Goal: Transaction & Acquisition: Purchase product/service

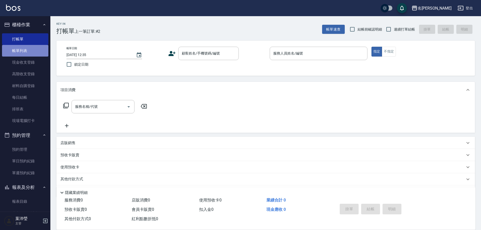
click at [27, 47] on link "帳單列表" at bounding box center [25, 51] width 46 height 12
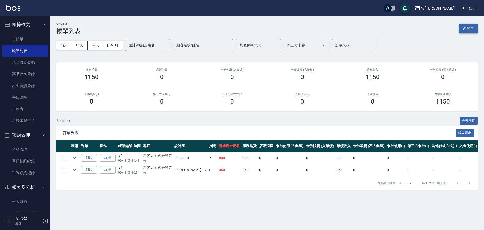
click at [466, 28] on button "新開單" at bounding box center [468, 28] width 19 height 9
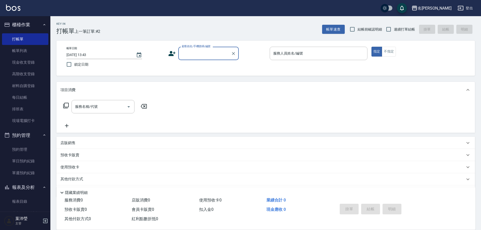
click at [209, 59] on div "顧客姓名/手機號碼/編號" at bounding box center [208, 53] width 60 height 13
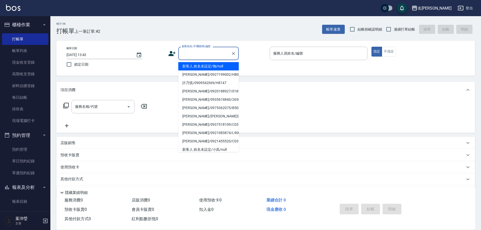
click at [199, 66] on li "新客人 姓名未設定/無/null" at bounding box center [208, 66] width 60 height 8
type input "新客人 姓名未設定/無/null"
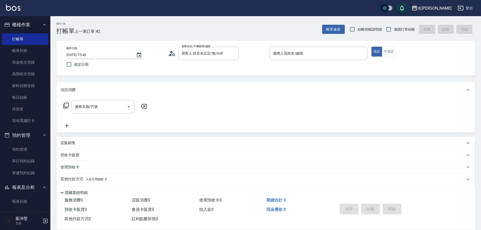
click at [388, 46] on div "帳單日期 [DATE] 13:43 鎖定日期 顧客姓名/手機號碼/編號 新客人 姓名未設定/無/null 顧客姓名/手機號碼/編號 服務人員姓名/編號 服務人…" at bounding box center [265, 58] width 419 height 35
click at [386, 49] on button "不指定" at bounding box center [389, 52] width 14 height 10
click at [312, 70] on div "帳單日期 [DATE] 13:43 鎖定日期 顧客姓名/手機號碼/編號 新客人 姓名未設定/無/null 顧客姓名/手機號碼/編號 服務人員姓名/編號 服務人…" at bounding box center [265, 58] width 419 height 35
click at [310, 55] on input "服務人員姓名/編號" at bounding box center [318, 53] width 93 height 9
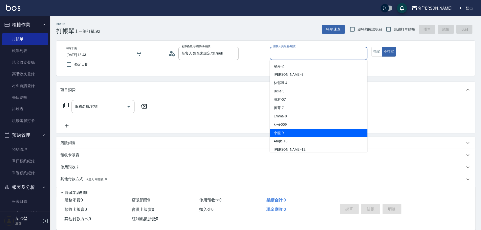
click at [291, 129] on div "小龍 -9" at bounding box center [319, 132] width 98 height 8
type input "小龍-9"
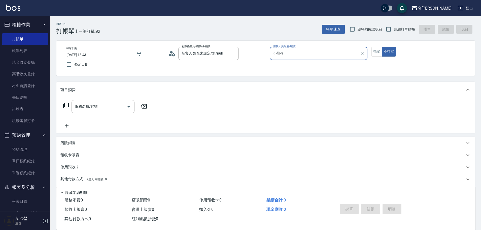
click at [68, 105] on icon at bounding box center [66, 105] width 6 height 6
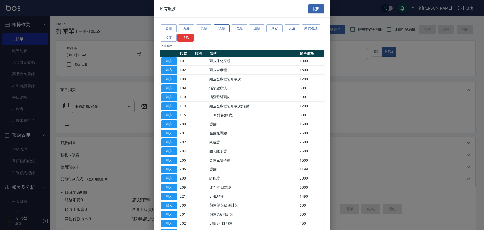
click at [227, 29] on button "洗髮" at bounding box center [221, 28] width 16 height 8
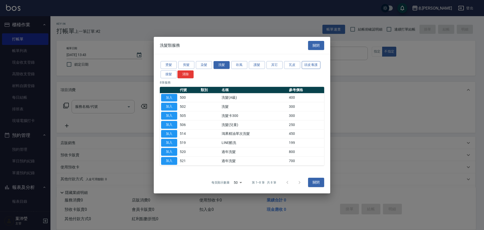
click at [305, 62] on button "頭皮養護" at bounding box center [311, 65] width 19 height 8
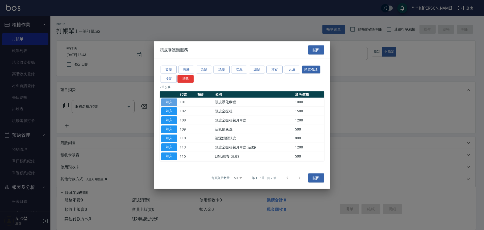
click at [166, 101] on button "加入" at bounding box center [169, 102] width 16 height 8
type input "頭皮淨化療程(101)"
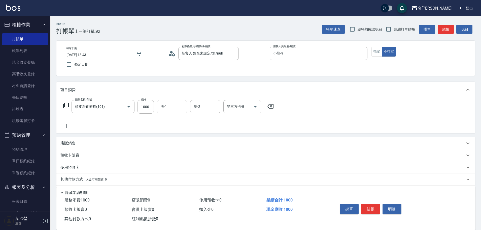
click at [68, 105] on icon at bounding box center [66, 105] width 6 height 6
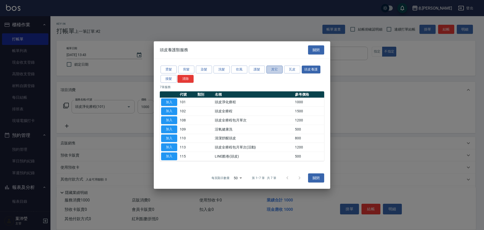
click at [271, 68] on button "其它" at bounding box center [274, 70] width 16 height 8
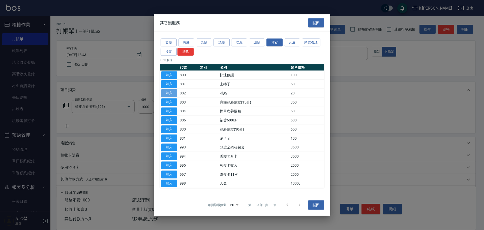
click at [170, 91] on button "加入" at bounding box center [169, 93] width 16 height 8
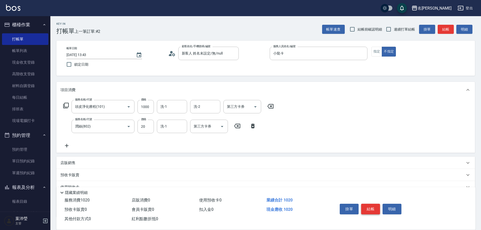
click at [373, 207] on button "結帳" at bounding box center [370, 208] width 19 height 11
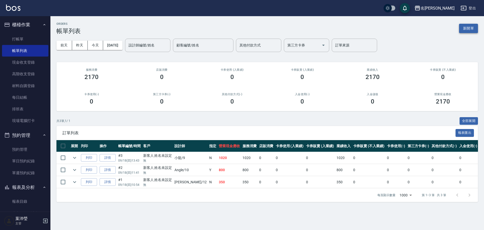
click at [464, 26] on button "新開單" at bounding box center [468, 28] width 19 height 9
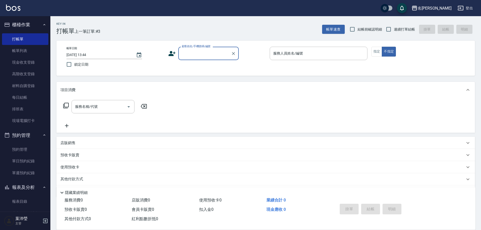
click at [213, 54] on input "顧客姓名/手機號碼/編號" at bounding box center [205, 53] width 48 height 9
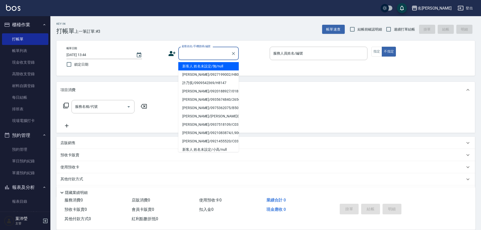
click at [211, 64] on li "新客人 姓名未設定/無/null" at bounding box center [208, 66] width 60 height 8
type input "新客人 姓名未設定/無/null"
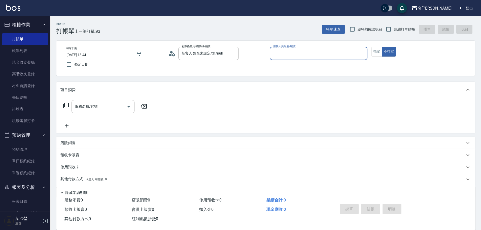
click at [309, 52] on input "服務人員姓名/編號" at bounding box center [318, 53] width 93 height 9
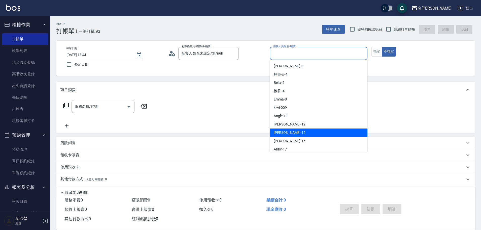
scroll to position [50, 0]
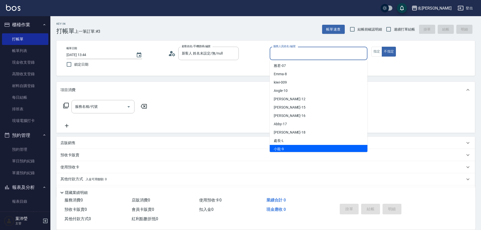
click at [290, 145] on div "小龍 -9" at bounding box center [319, 149] width 98 height 8
type input "小龍-9"
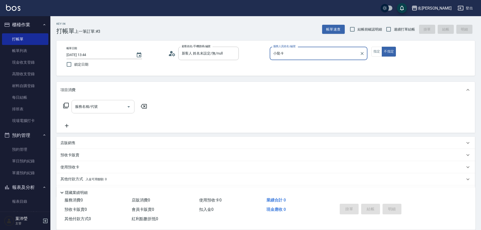
click at [88, 105] on input "服務名稱/代號" at bounding box center [99, 106] width 51 height 9
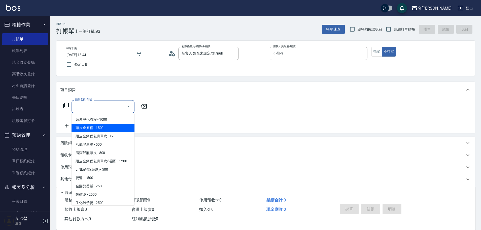
click at [64, 108] on icon at bounding box center [66, 106] width 6 height 6
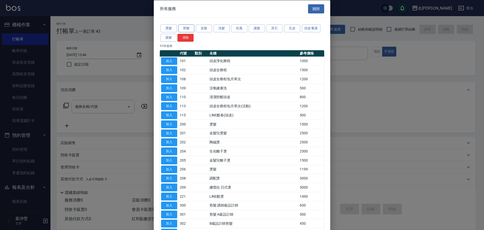
click at [191, 29] on button "剪髮" at bounding box center [186, 28] width 16 height 8
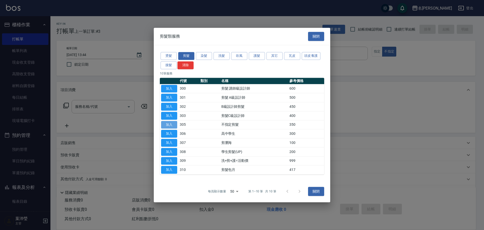
click at [171, 126] on button "加入" at bounding box center [169, 125] width 16 height 8
type input "不指定剪髮(305)"
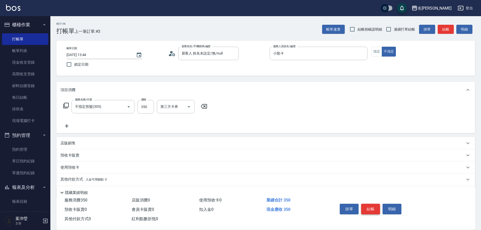
click at [370, 204] on button "結帳" at bounding box center [370, 208] width 19 height 11
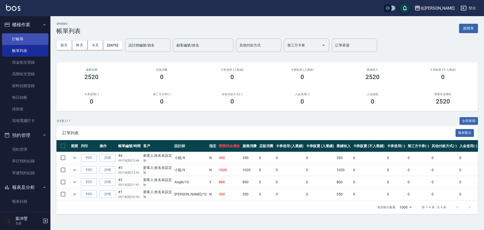
click at [16, 39] on link "打帳單" at bounding box center [25, 39] width 46 height 12
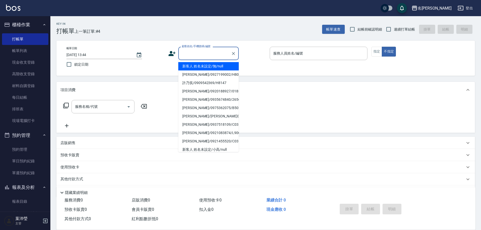
click at [213, 55] on input "顧客姓名/手機號碼/編號" at bounding box center [205, 53] width 48 height 9
click at [211, 67] on li "[PERSON_NAME]/25018701/0023" at bounding box center [208, 66] width 60 height 8
type input "[PERSON_NAME]/25018701/0023"
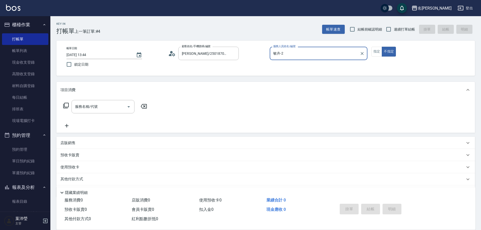
type input "敏卉-2"
click at [373, 53] on button "指定" at bounding box center [377, 52] width 11 height 10
click at [67, 105] on icon at bounding box center [66, 105] width 6 height 6
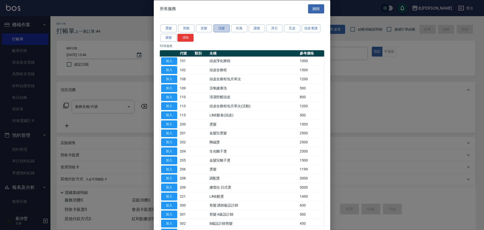
click at [221, 27] on button "洗髮" at bounding box center [221, 28] width 16 height 8
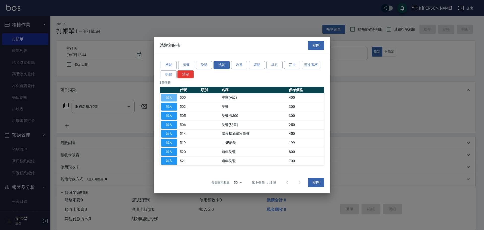
click at [171, 96] on button "加入" at bounding box center [169, 97] width 16 height 8
type input "洗髮(A級)(500)"
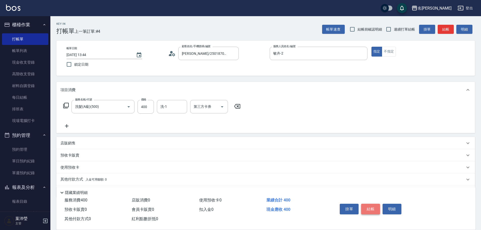
click at [366, 206] on button "結帳" at bounding box center [370, 208] width 19 height 11
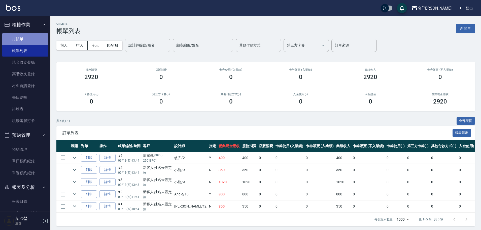
click at [26, 39] on link "打帳單" at bounding box center [25, 39] width 46 height 12
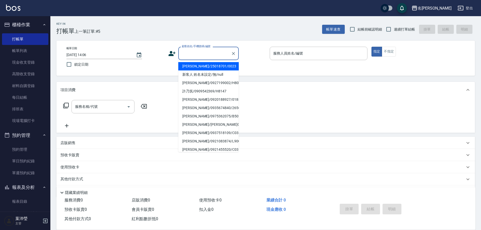
click at [211, 56] on input "顧客姓名/手機號碼/編號" at bounding box center [205, 53] width 48 height 9
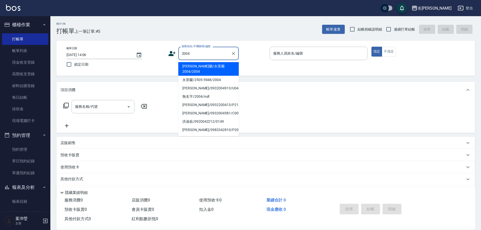
click at [215, 67] on li "[PERSON_NAME]蘭/永荃蘭2004/2004" at bounding box center [208, 69] width 60 height 14
type input "[PERSON_NAME]蘭/永荃蘭2004/2004"
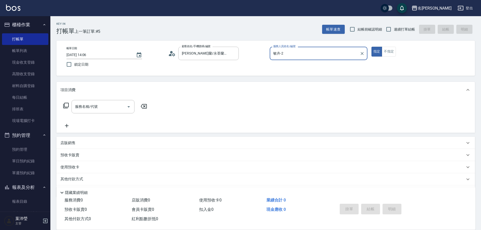
type input "敏卉-2"
click at [66, 106] on icon at bounding box center [66, 105] width 6 height 6
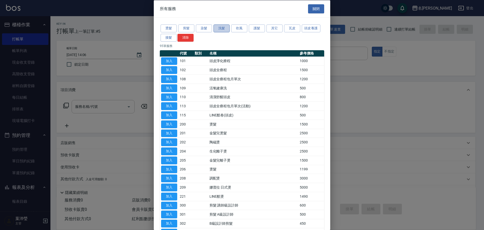
click at [225, 28] on button "洗髮" at bounding box center [221, 28] width 16 height 8
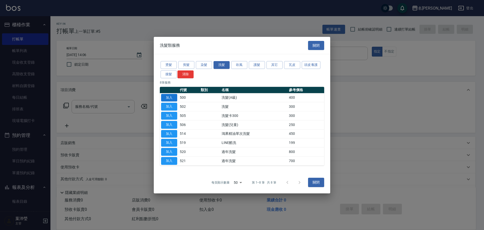
click at [174, 97] on button "加入" at bounding box center [169, 97] width 16 height 8
type input "洗髮(A級)(500)"
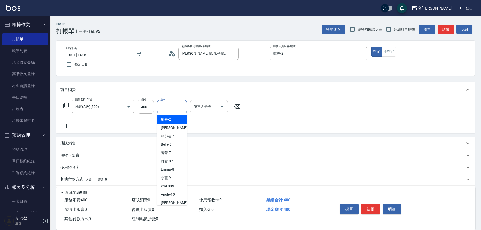
click at [175, 109] on input "洗-1" at bounding box center [172, 106] width 26 height 9
click at [173, 176] on div "小龍 -9" at bounding box center [172, 177] width 30 height 8
type input "小龍-9"
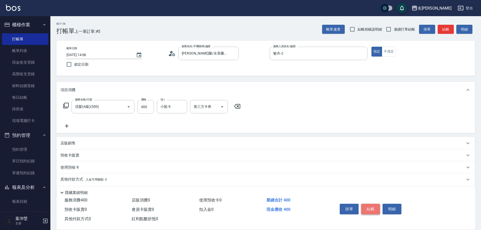
click at [369, 206] on button "結帳" at bounding box center [370, 208] width 19 height 11
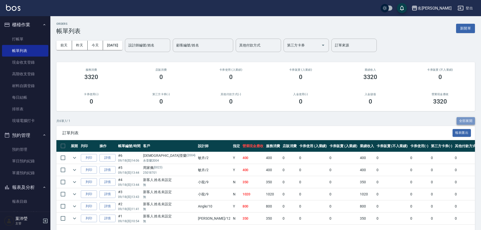
click at [462, 122] on button "全部展開" at bounding box center [466, 121] width 19 height 8
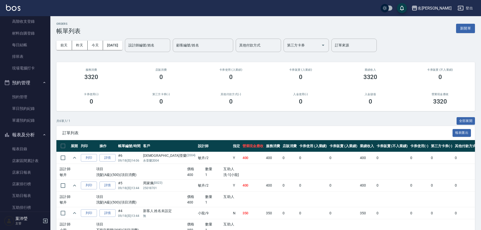
scroll to position [53, 0]
click at [35, 147] on link "報表目錄" at bounding box center [25, 148] width 46 height 12
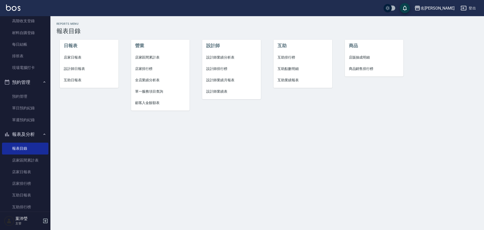
click at [84, 66] on span "設計師日報表" at bounding box center [89, 68] width 51 height 5
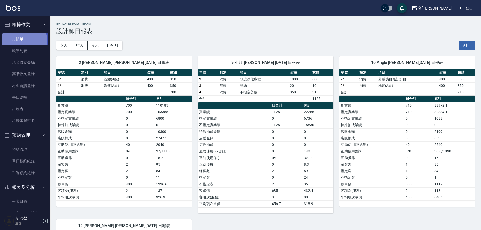
click at [16, 41] on link "打帳單" at bounding box center [25, 39] width 46 height 12
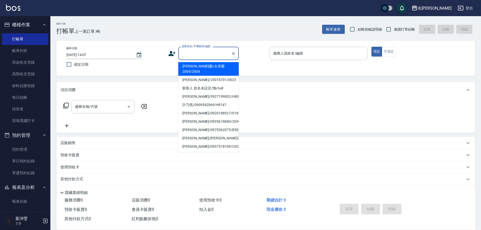
click at [198, 52] on input "顧客姓名/手機號碼/編號" at bounding box center [205, 53] width 48 height 9
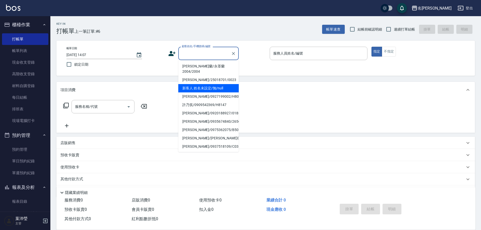
click at [201, 84] on li "新客人 姓名未設定/無/null" at bounding box center [208, 88] width 60 height 8
type input "新客人 姓名未設定/無/null"
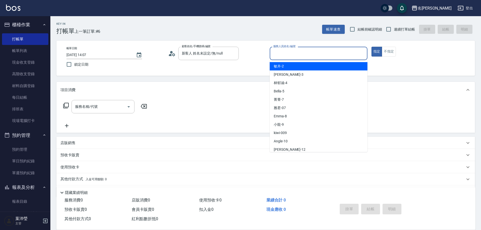
click at [278, 51] on input "服務人員姓名/編號" at bounding box center [318, 53] width 93 height 9
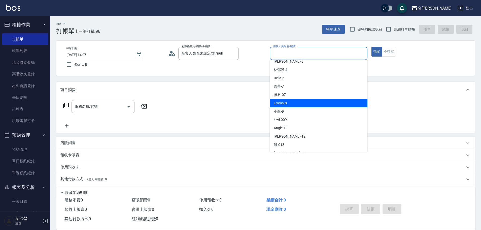
scroll to position [25, 0]
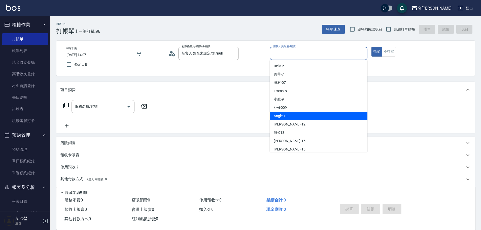
click at [292, 112] on div "Angle -10" at bounding box center [319, 116] width 98 height 8
type input "Angle-10"
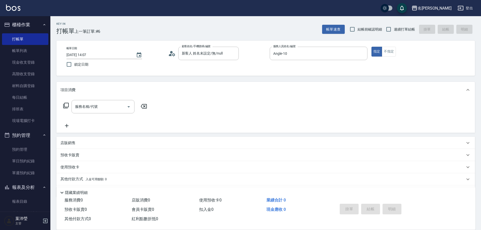
click at [68, 104] on icon at bounding box center [66, 105] width 6 height 6
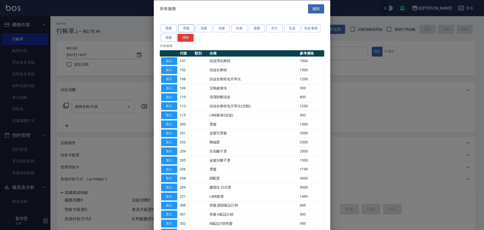
click at [192, 29] on button "剪髮" at bounding box center [186, 28] width 16 height 8
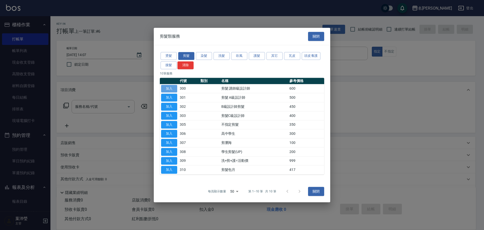
click at [168, 87] on button "加入" at bounding box center [169, 89] width 16 height 8
type input "剪髮 講師級設計師(300)"
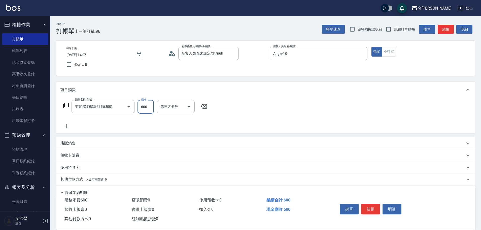
click at [146, 108] on input "600" at bounding box center [146, 107] width 16 height 14
click at [66, 108] on icon at bounding box center [66, 105] width 6 height 6
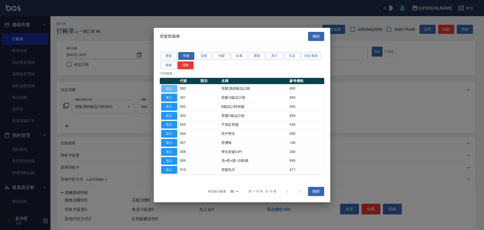
click at [168, 90] on button "加入" at bounding box center [169, 89] width 16 height 8
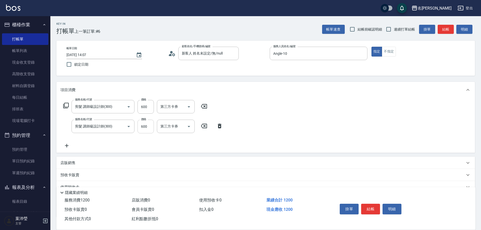
click at [140, 125] on input "600" at bounding box center [146, 126] width 16 height 14
click at [143, 126] on input "600" at bounding box center [146, 126] width 16 height 14
type input "100"
click at [268, 112] on div "服務名稱/代號 剪髮 講師級設計師(300) 服務名稱/代號 價格 600 價格 第三方卡券 第三方卡券 服務名稱/代號 剪髮 講師級設計師(300) 服務名…" at bounding box center [265, 125] width 419 height 55
click at [370, 211] on button "結帳" at bounding box center [370, 208] width 19 height 11
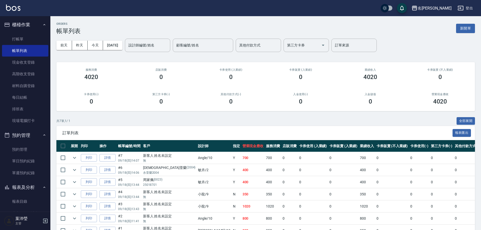
click at [409, 150] on th "卡券使用(-)" at bounding box center [419, 146] width 21 height 12
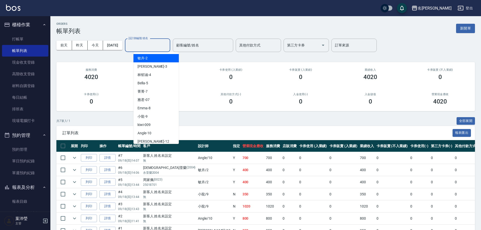
click at [144, 44] on input "設計師編號/姓名" at bounding box center [147, 45] width 41 height 9
click at [167, 133] on div "Angle -10" at bounding box center [156, 133] width 45 height 8
type input "Angle-10"
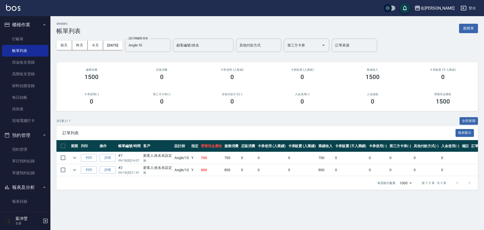
drag, startPoint x: 131, startPoint y: 197, endPoint x: 133, endPoint y: 208, distance: 11.3
click at [133, 208] on div "ORDERS 帳單列表 新開單 [DATE] [DATE] [DATE] [DATE] 設計師編號/姓名 Angle-10 設計師編號/姓名 顧客編號/姓名 …" at bounding box center [242, 115] width 484 height 230
click at [22, 35] on link "打帳單" at bounding box center [25, 39] width 46 height 12
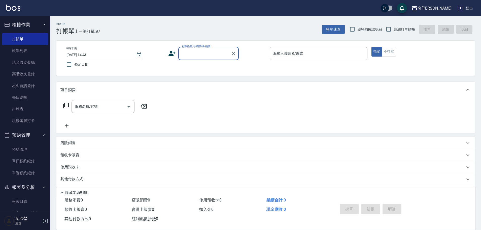
click at [186, 55] on input "顧客姓名/手機號碼/編號" at bounding box center [205, 53] width 48 height 9
click at [223, 68] on li "[PERSON_NAME]/0928356508/p1962" at bounding box center [208, 66] width 60 height 8
type input "[PERSON_NAME]/0928356508/p1962"
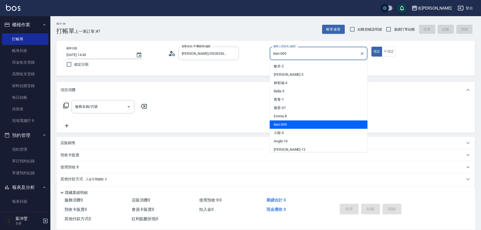
click at [298, 53] on input "kiwi-009" at bounding box center [315, 53] width 86 height 9
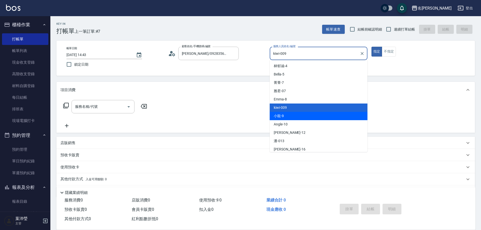
scroll to position [25, 0]
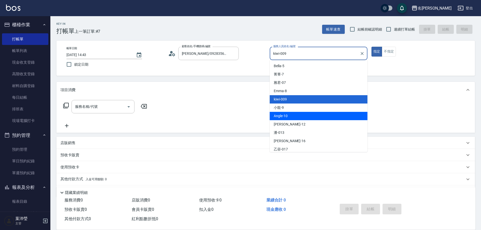
click at [296, 112] on div "Angle -10" at bounding box center [319, 116] width 98 height 8
type input "Angle-10"
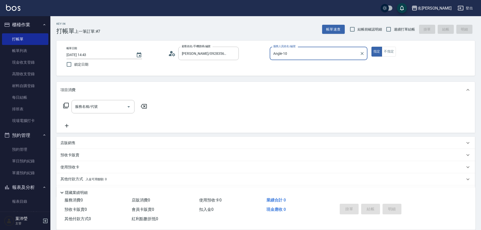
click at [67, 104] on icon at bounding box center [66, 105] width 6 height 6
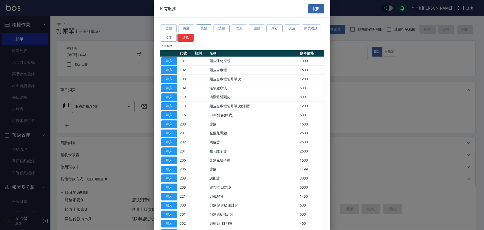
click at [207, 30] on button "染髮" at bounding box center [204, 28] width 16 height 8
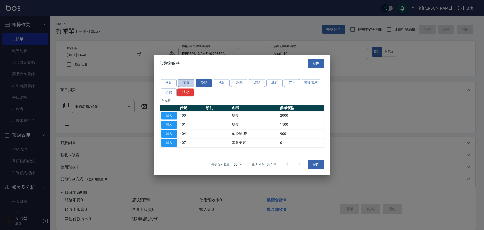
click at [192, 81] on button "剪髮" at bounding box center [186, 83] width 16 height 8
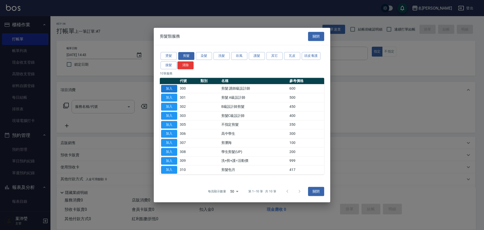
click at [171, 88] on button "加入" at bounding box center [169, 89] width 16 height 8
type input "剪髮 講師級設計師(300)"
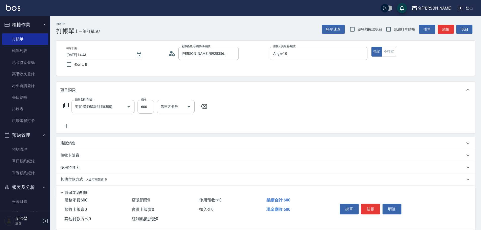
click at [148, 107] on input "600" at bounding box center [146, 107] width 16 height 14
type input "350"
click at [96, 91] on div "項目消費" at bounding box center [262, 89] width 405 height 5
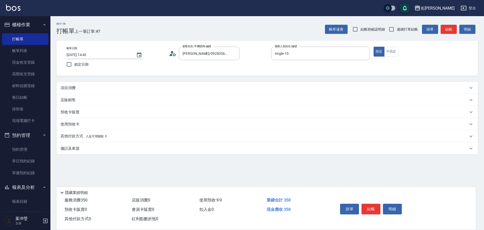
drag, startPoint x: 68, startPoint y: 89, endPoint x: 71, endPoint y: 90, distance: 3.2
click at [68, 89] on p "項目消費" at bounding box center [67, 87] width 15 height 5
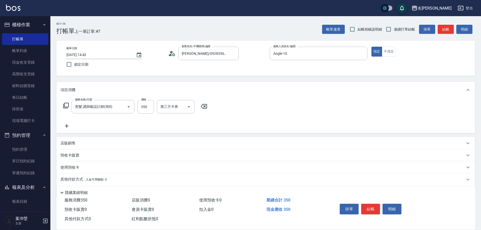
click at [62, 107] on div "服務名稱/代號 剪髮 講師級設計師(300) 服務名稱/代號 價格 350 價格 第三方卡券 第三方卡券" at bounding box center [135, 107] width 150 height 14
click at [64, 108] on icon at bounding box center [66, 106] width 6 height 6
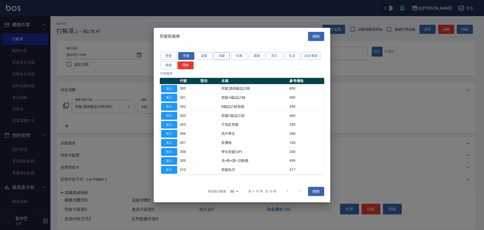
click at [223, 55] on button "洗髮" at bounding box center [221, 56] width 16 height 8
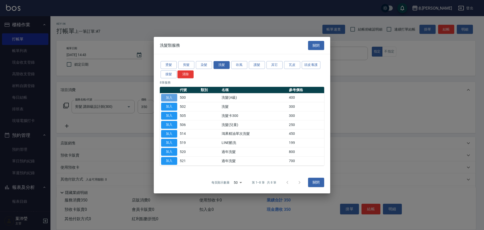
click at [172, 99] on button "加入" at bounding box center [169, 97] width 16 height 8
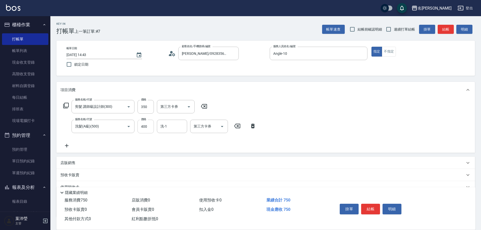
drag, startPoint x: 156, startPoint y: 114, endPoint x: 150, endPoint y: 125, distance: 13.2
click at [155, 120] on div "服務名稱/代號 剪髮 講師級設計師(300) 服務名稱/代號 價格 350 價格 第三方卡券 第三方卡券 服務名稱/代號 洗髮(A級)(500) 服務名稱/代…" at bounding box center [159, 124] width 199 height 49
click at [150, 126] on input "400" at bounding box center [146, 126] width 16 height 14
type input "350"
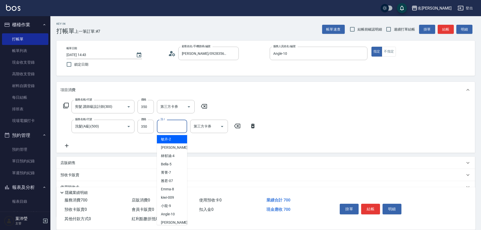
click at [169, 124] on input "洗-1" at bounding box center [172, 126] width 26 height 9
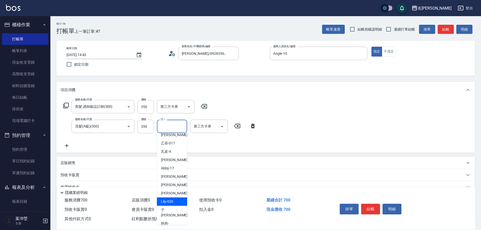
scroll to position [95, 0]
click at [170, 200] on span "[PERSON_NAME] -19" at bounding box center [177, 201] width 32 height 5
type input "[PERSON_NAME]-19"
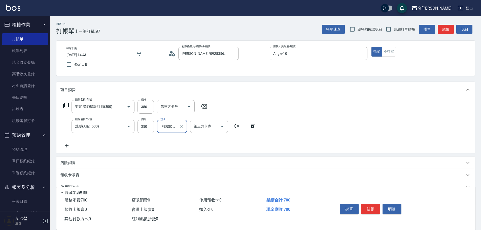
click at [317, 133] on div "服務名稱/代號 剪髮 講師級設計師(300) 服務名稱/代號 價格 350 價格 第三方卡券 第三方卡券 服務名稱/代號 洗髮(A級)(500) 服務名稱/代…" at bounding box center [265, 125] width 419 height 55
click at [365, 205] on button "結帳" at bounding box center [370, 208] width 19 height 11
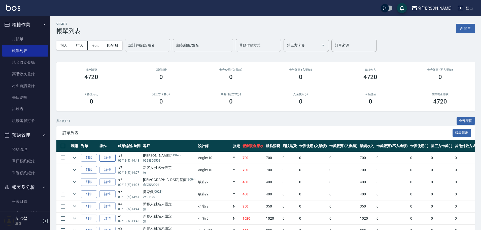
click at [105, 161] on link "詳情" at bounding box center [108, 158] width 16 height 8
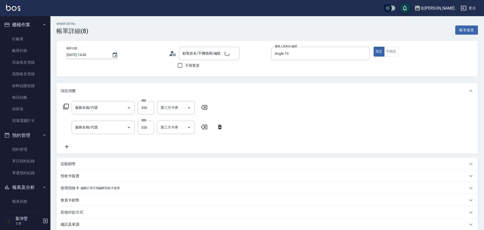
type input "[DATE] 14:43"
type input "Angle-10"
type input "洗髮(A級)(500)"
type input "剪髮 講師級設計師(300)"
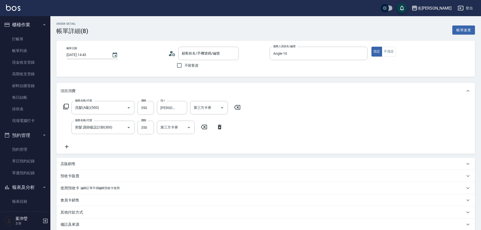
type input "[PERSON_NAME]/0928356508/p1962"
click at [152, 110] on input "350" at bounding box center [146, 108] width 16 height 14
click at [307, 104] on div "服務名稱/代號 洗髮(A級)(500) 服務名稱/代號 價格 300 價格 洗-1 宥蓁-19 洗-1 第三方卡券 第三方卡券 服務名稱/代號 剪髮 講師級設…" at bounding box center [265, 126] width 419 height 55
click at [151, 106] on input "300" at bounding box center [146, 108] width 16 height 14
type input "350"
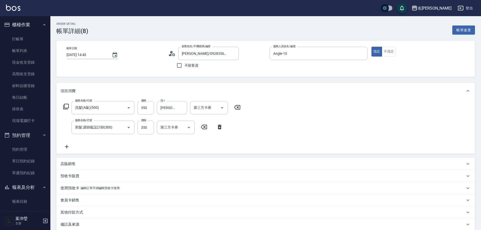
click at [152, 91] on div "項目消費" at bounding box center [262, 90] width 405 height 5
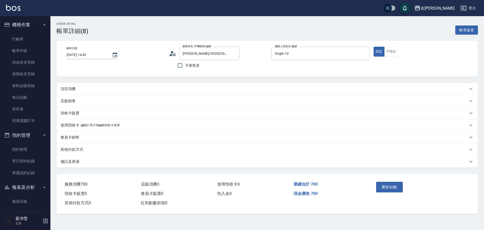
click at [152, 92] on div "項目消費" at bounding box center [266, 89] width 421 height 12
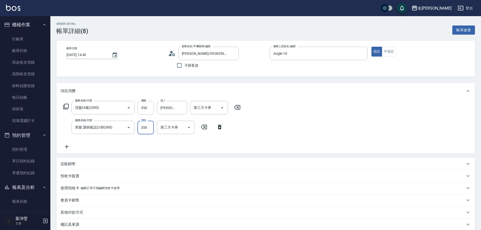
drag, startPoint x: 150, startPoint y: 133, endPoint x: 149, endPoint y: 129, distance: 3.8
click at [149, 133] on input "350" at bounding box center [146, 127] width 16 height 14
type input "300"
click at [293, 106] on div "服務名稱/代號 洗髮(A級)(500) 服務名稱/代號 價格 350 價格 洗-1 宥蓁-19 洗-1 第三方卡券 第三方卡券 服務名稱/代號 剪髮 講師級設…" at bounding box center [265, 126] width 419 height 55
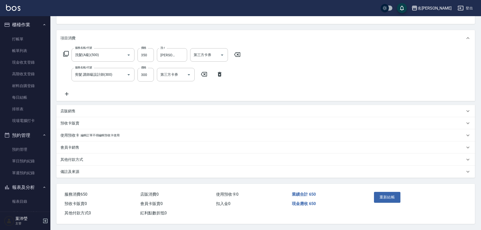
scroll to position [55, 0]
click at [389, 197] on button "重新結帳" at bounding box center [387, 196] width 27 height 11
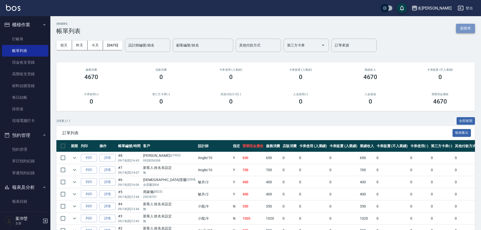
click at [465, 30] on button "新開單" at bounding box center [465, 28] width 19 height 9
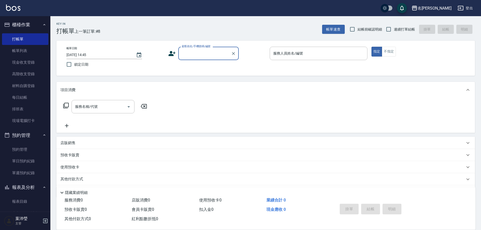
type input "ㄝ"
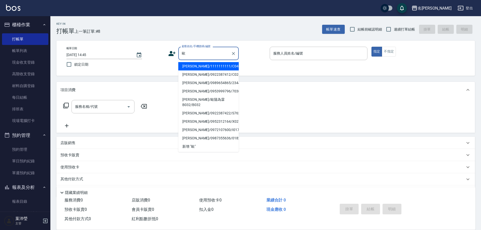
click at [215, 64] on li "[PERSON_NAME]/1111111111/C0403" at bounding box center [208, 66] width 60 height 8
type input "[PERSON_NAME]/1111111111/C0403"
type input "Emma-8"
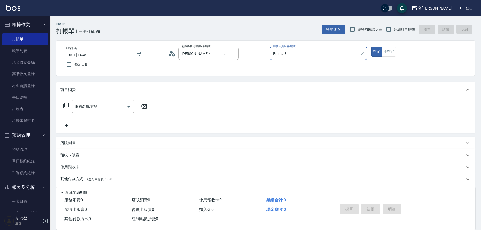
click at [288, 57] on input "Emma-8" at bounding box center [315, 53] width 86 height 9
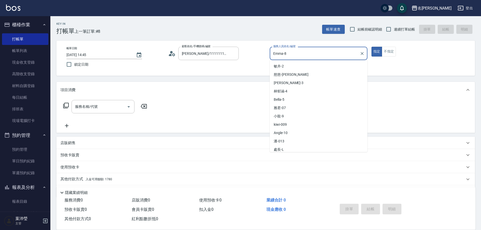
scroll to position [18, 0]
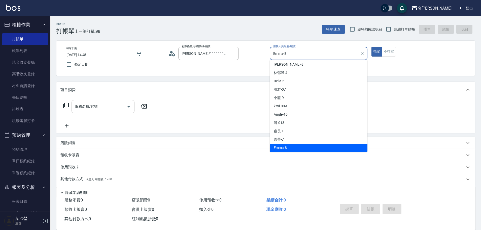
click at [104, 101] on div "服務名稱/代號" at bounding box center [103, 106] width 63 height 13
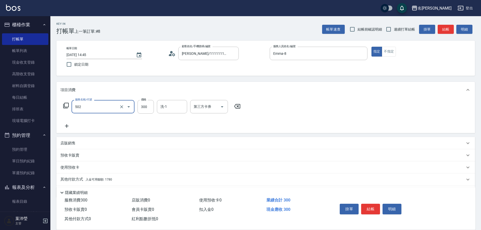
type input "洗髮(502)"
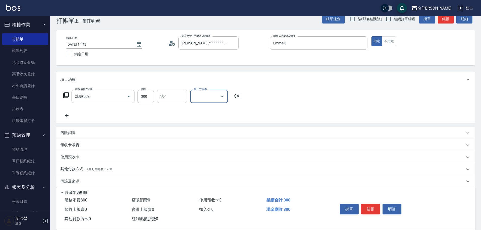
scroll to position [16, 0]
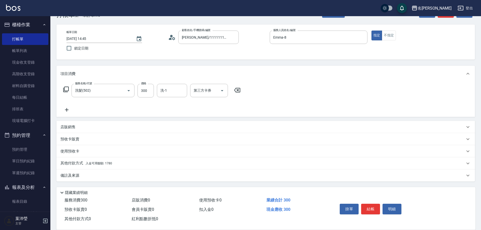
click at [109, 164] on span "入金可用餘額: 1780" at bounding box center [99, 163] width 26 height 4
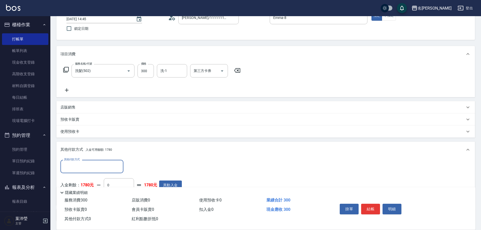
scroll to position [59, 0]
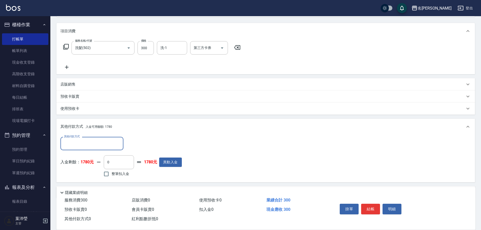
click at [116, 172] on span "整筆扣入金" at bounding box center [121, 173] width 18 height 5
click at [112, 172] on input "整筆扣入金" at bounding box center [106, 173] width 11 height 11
checkbox input "true"
type input "300"
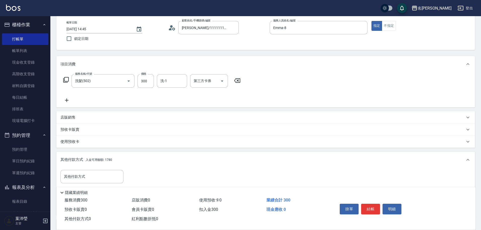
scroll to position [0, 0]
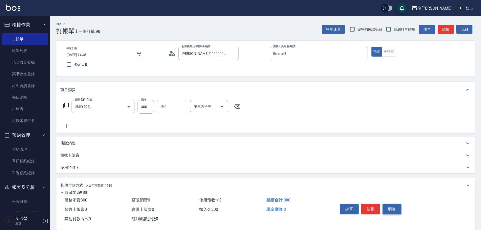
drag, startPoint x: 404, startPoint y: 210, endPoint x: 401, endPoint y: 208, distance: 3.0
click at [401, 208] on div "掛單 結帳 明細" at bounding box center [401, 209] width 138 height 28
click at [401, 208] on button "明細" at bounding box center [392, 208] width 19 height 11
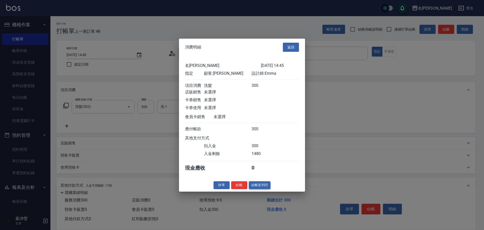
click at [252, 188] on button "結帳並列印" at bounding box center [260, 185] width 22 height 8
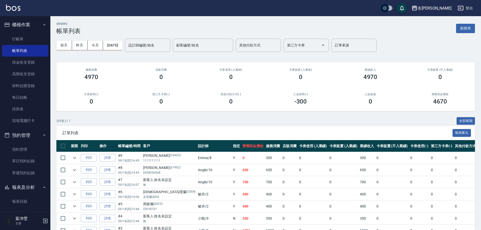
click at [265, 197] on td "400" at bounding box center [273, 194] width 17 height 12
click at [19, 37] on link "打帳單" at bounding box center [25, 39] width 46 height 12
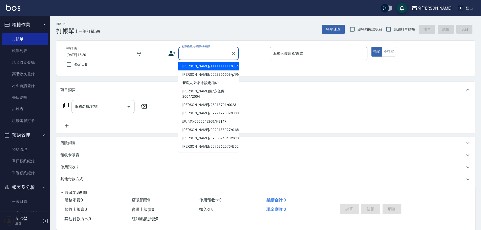
click at [206, 51] on input "顧客姓名/手機號碼/編號" at bounding box center [205, 53] width 48 height 9
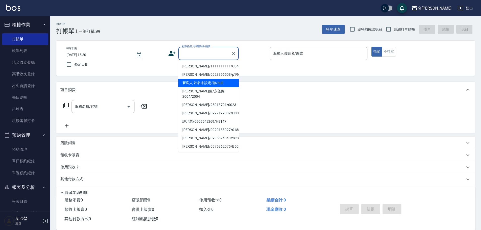
click at [182, 86] on li "新客人 姓名未設定/無/null" at bounding box center [208, 83] width 60 height 8
type input "新客人 姓名未設定/無/null"
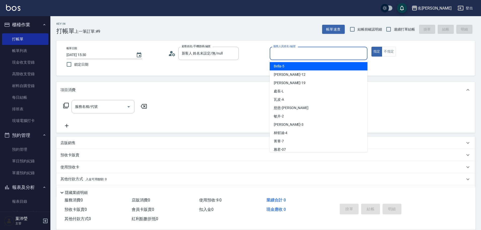
click at [311, 53] on input "服務人員姓名/編號" at bounding box center [318, 53] width 93 height 9
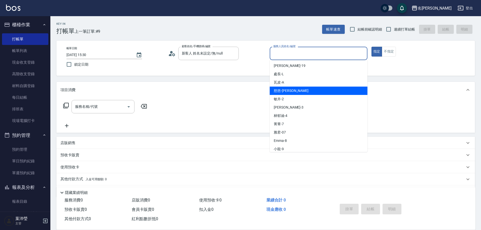
scroll to position [25, 0]
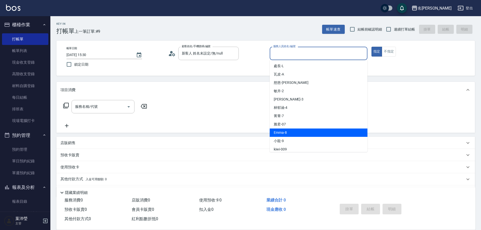
click at [301, 133] on div "Emma -8" at bounding box center [319, 132] width 98 height 8
type input "Emma-8"
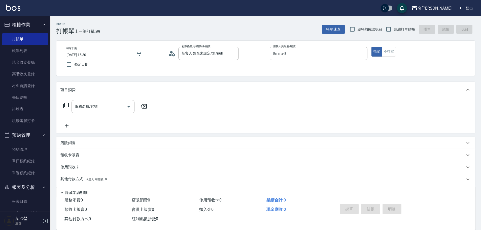
click at [68, 103] on icon at bounding box center [66, 106] width 6 height 6
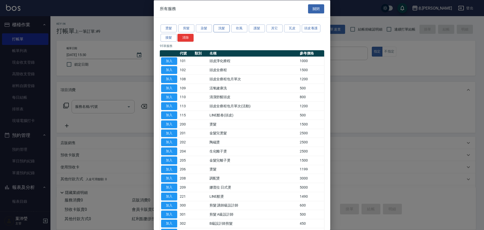
click at [227, 26] on button "洗髮" at bounding box center [221, 28] width 16 height 8
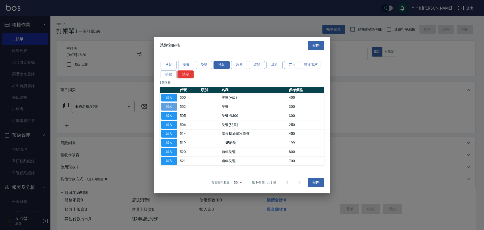
click at [169, 109] on button "加入" at bounding box center [169, 107] width 16 height 8
type input "洗髮(502)"
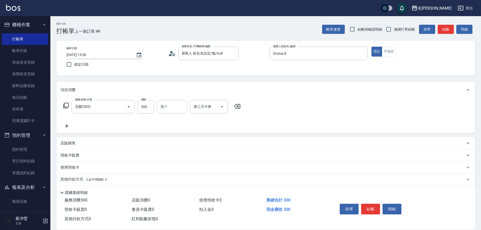
click at [158, 109] on div "洗-1" at bounding box center [172, 106] width 30 height 13
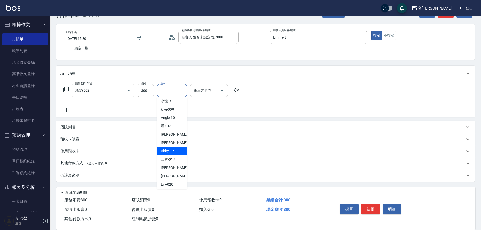
scroll to position [95, 0]
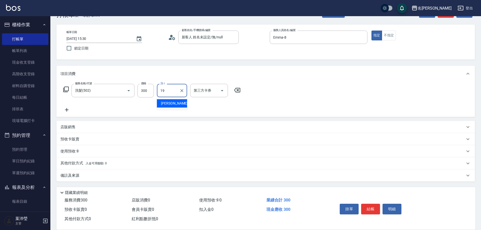
click at [167, 102] on span "[PERSON_NAME] -19" at bounding box center [177, 103] width 32 height 5
type input "[PERSON_NAME]-19"
click at [67, 88] on icon at bounding box center [66, 89] width 6 height 6
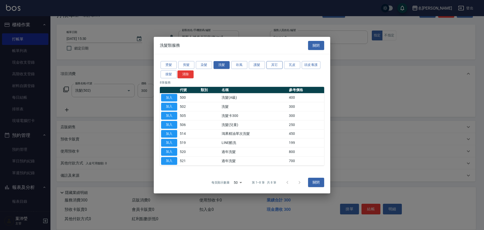
click at [271, 64] on button "其它" at bounding box center [274, 65] width 16 height 8
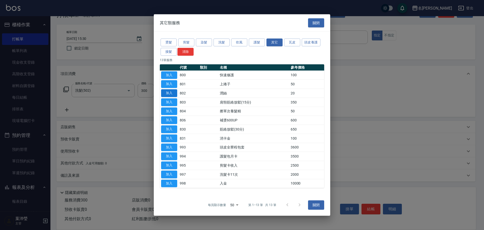
click at [170, 94] on button "加入" at bounding box center [169, 93] width 16 height 8
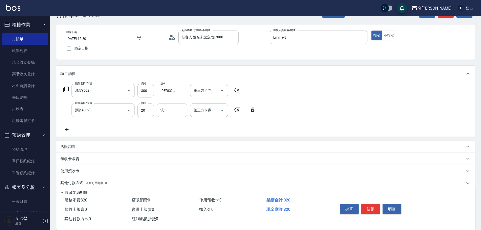
click at [173, 114] on input "洗-1" at bounding box center [172, 110] width 26 height 9
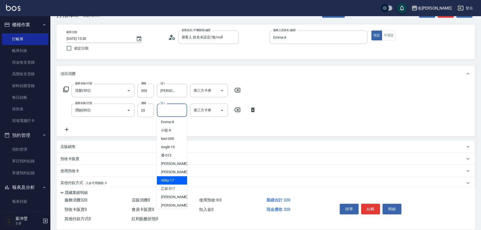
scroll to position [120, 0]
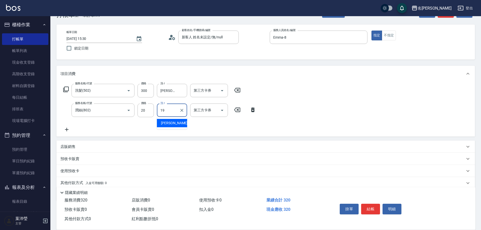
click at [174, 122] on div "[PERSON_NAME] -19" at bounding box center [172, 123] width 30 height 8
type input "[PERSON_NAME]-19"
click at [305, 122] on div "服務名稱/代號 洗髮(502) 服務名稱/代號 價格 300 價格 洗-1 宥蓁-19 洗-1 第三方卡券 第三方卡券 服務名稱/代號 潤絲(802) 服務名…" at bounding box center [265, 109] width 419 height 55
click at [368, 207] on button "結帳" at bounding box center [370, 208] width 19 height 11
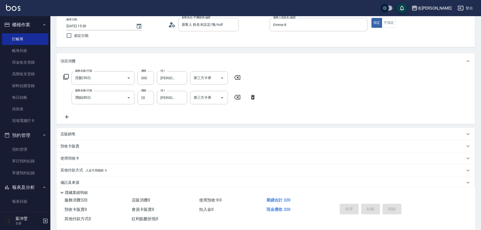
scroll to position [36, 0]
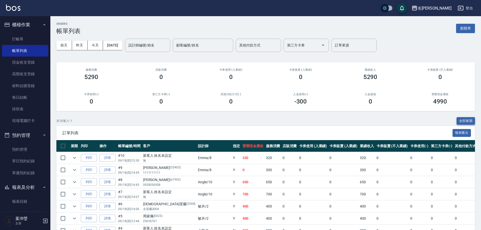
click at [467, 120] on button "全部展開" at bounding box center [466, 121] width 19 height 8
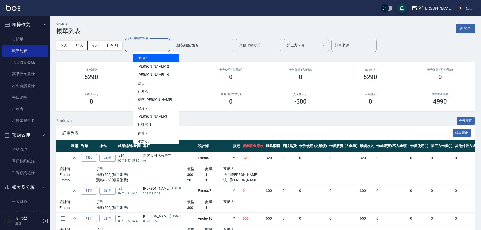
click at [148, 43] on input "設計師編號/姓名" at bounding box center [147, 45] width 41 height 9
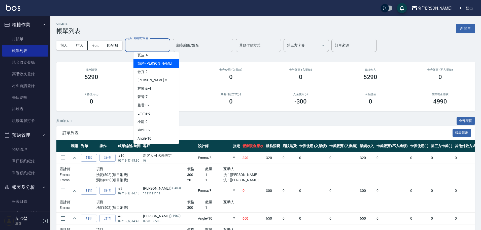
scroll to position [67, 0]
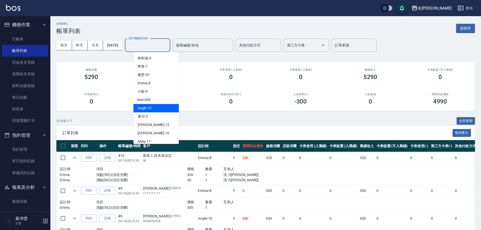
click at [158, 105] on div "Angle -10" at bounding box center [156, 108] width 45 height 8
type input "Angle-10"
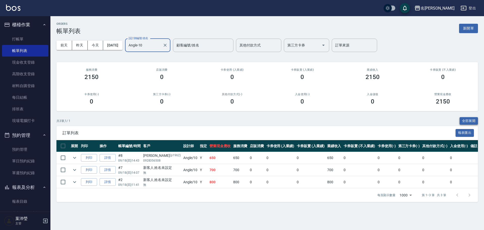
click at [467, 118] on button "全部展開" at bounding box center [468, 121] width 19 height 8
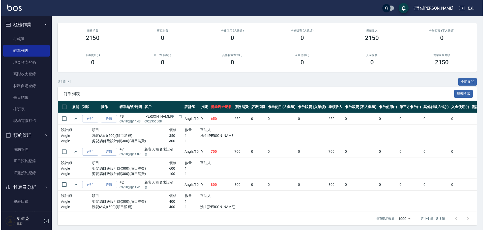
scroll to position [0, 0]
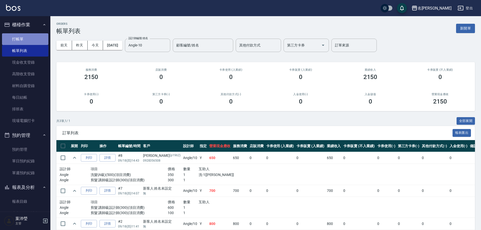
click at [29, 40] on link "打帳單" at bounding box center [25, 39] width 46 height 12
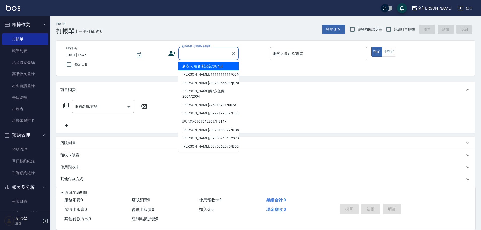
click at [200, 54] on input "顧客姓名/手機號碼/編號" at bounding box center [205, 53] width 48 height 9
click at [203, 67] on li "新客人 姓名未設定/無/null" at bounding box center [208, 66] width 60 height 8
type input "新客人 姓名未設定/無/null"
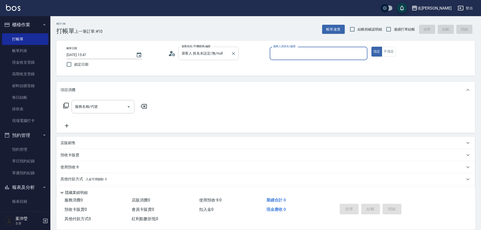
click at [225, 55] on input "新客人 姓名未設定/無/null" at bounding box center [205, 53] width 48 height 9
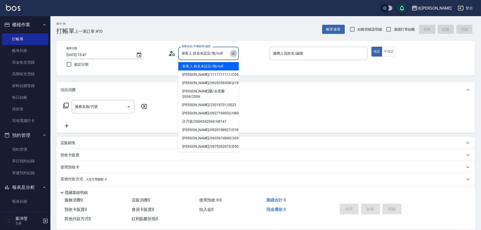
click at [232, 54] on icon "Clear" at bounding box center [233, 53] width 5 height 5
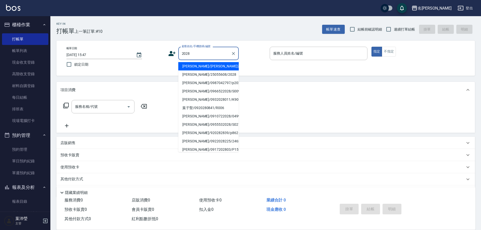
click at [229, 66] on li "[PERSON_NAME]/[PERSON_NAME]2028/2028" at bounding box center [208, 66] width 60 height 8
type input "[PERSON_NAME]/[PERSON_NAME]2028/2028"
type input "敏卉-2"
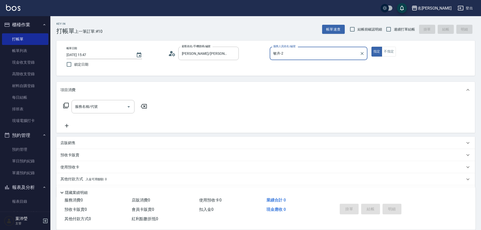
click at [66, 105] on icon at bounding box center [66, 105] width 6 height 6
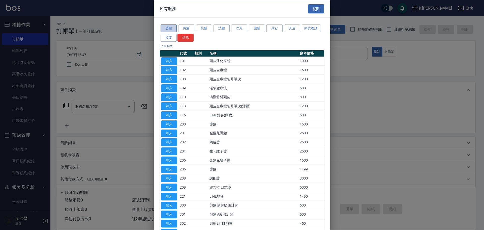
click at [170, 28] on button "燙髮" at bounding box center [168, 28] width 16 height 8
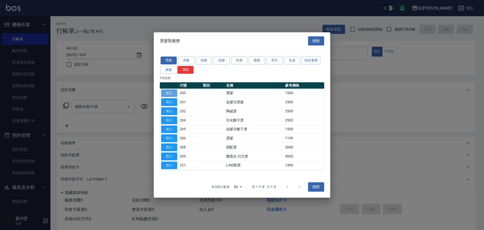
click at [172, 92] on button "加入" at bounding box center [169, 93] width 16 height 8
type input "燙髮(200)"
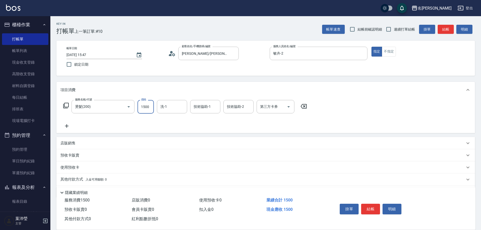
click at [150, 106] on input "1500" at bounding box center [146, 107] width 16 height 14
type input "4000"
click at [375, 208] on button "結帳" at bounding box center [370, 208] width 19 height 11
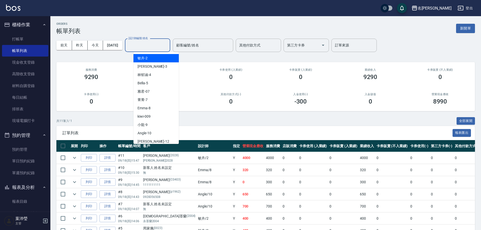
click at [159, 46] on input "設計師編號/姓名" at bounding box center [147, 45] width 41 height 9
click at [157, 58] on div "敏卉 -2" at bounding box center [156, 58] width 45 height 8
type input "敏卉-2"
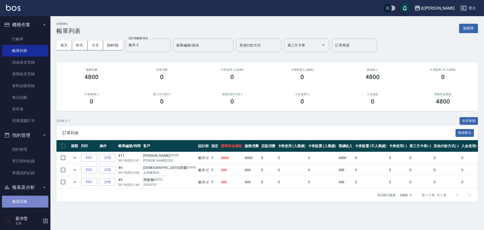
click at [30, 202] on link "報表目錄" at bounding box center [25, 201] width 46 height 12
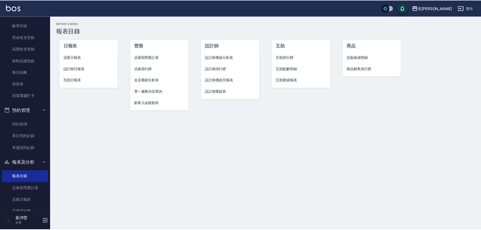
scroll to position [60, 0]
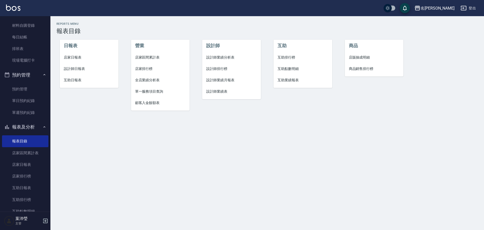
click at [78, 68] on span "設計師日報表" at bounding box center [89, 68] width 51 height 5
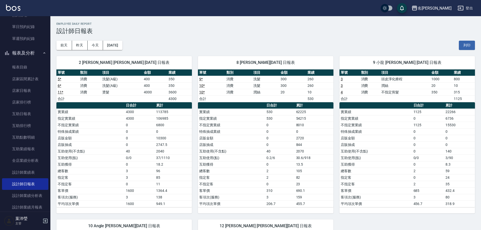
scroll to position [135, 0]
click at [38, 136] on link "互助點數明細" at bounding box center [25, 137] width 46 height 12
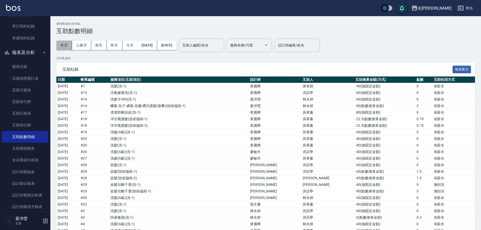
click at [66, 46] on button "本月" at bounding box center [64, 45] width 16 height 9
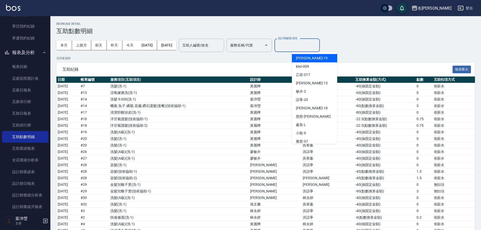
click at [310, 47] on input "設計師編號/姓名" at bounding box center [297, 45] width 41 height 9
click at [316, 91] on div "敏卉 -2" at bounding box center [314, 91] width 45 height 8
type input "敏卉-2"
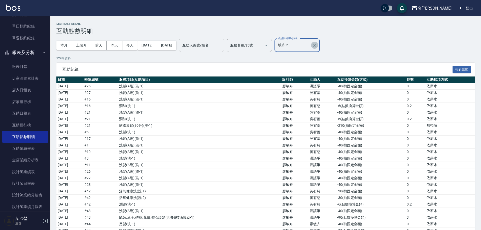
click at [317, 44] on icon "Clear" at bounding box center [314, 45] width 5 height 5
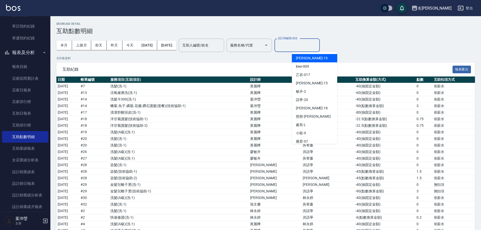
click at [315, 44] on input "設計師編號/姓名" at bounding box center [297, 45] width 41 height 9
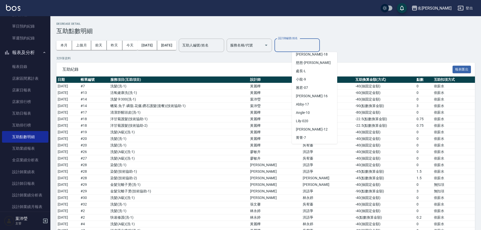
scroll to position [76, 0]
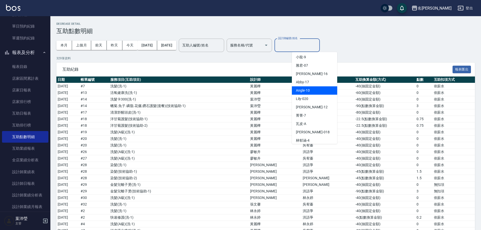
click at [319, 90] on div "Angle -10" at bounding box center [314, 90] width 45 height 8
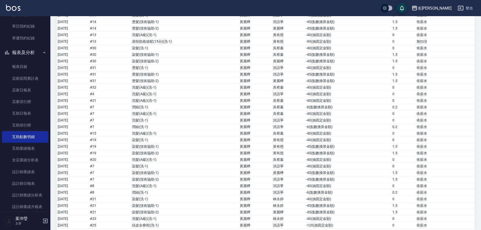
scroll to position [14, 0]
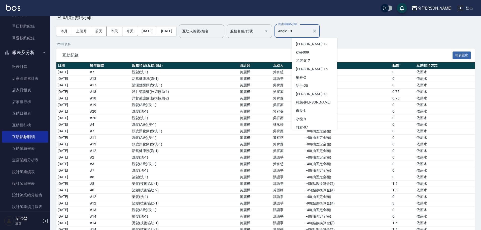
click at [310, 31] on input "Angle-10" at bounding box center [293, 31] width 33 height 9
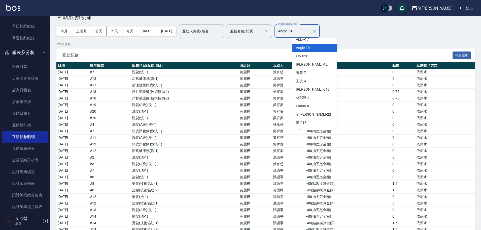
scroll to position [105, 0]
click at [320, 104] on div "Emma -8" at bounding box center [314, 105] width 45 height 8
type input "Emma-8"
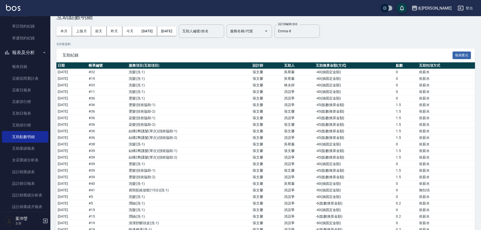
drag, startPoint x: 480, startPoint y: 85, endPoint x: 483, endPoint y: 91, distance: 7.2
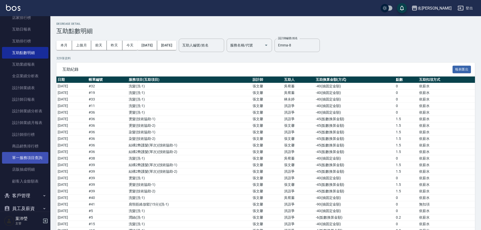
scroll to position [218, 0]
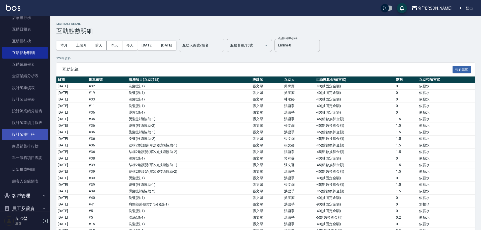
click at [33, 134] on link "設計師排行榜" at bounding box center [25, 134] width 46 height 12
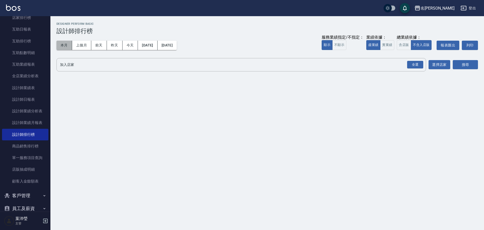
click at [66, 44] on button "本月" at bounding box center [64, 45] width 16 height 9
click at [384, 43] on button "實業績" at bounding box center [387, 45] width 14 height 10
click at [415, 62] on div "全選" at bounding box center [415, 65] width 16 height 8
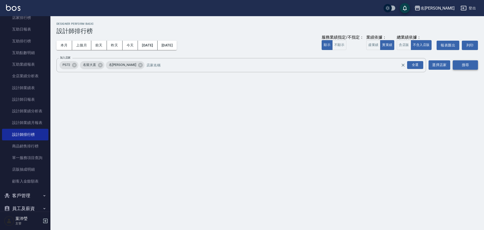
click at [456, 64] on button "搜尋" at bounding box center [464, 64] width 25 height 9
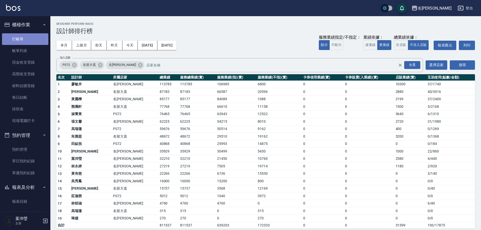
click at [39, 38] on link "打帳單" at bounding box center [25, 39] width 46 height 12
